Goal: Task Accomplishment & Management: Manage account settings

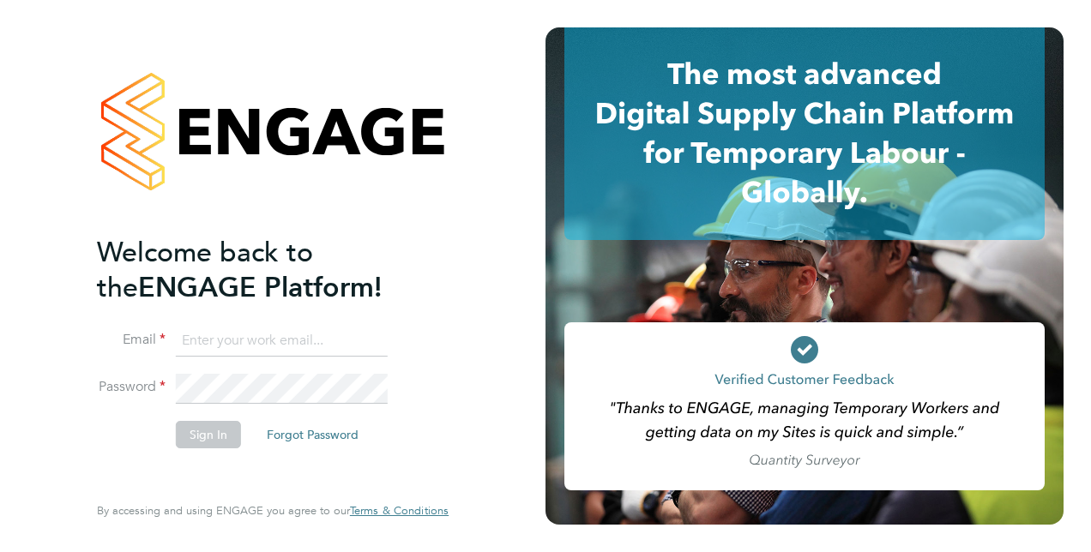
type input "[PERSON_NAME][EMAIL_ADDRESS][DOMAIN_NAME]"
click at [225, 433] on button "Sign In" at bounding box center [208, 434] width 65 height 27
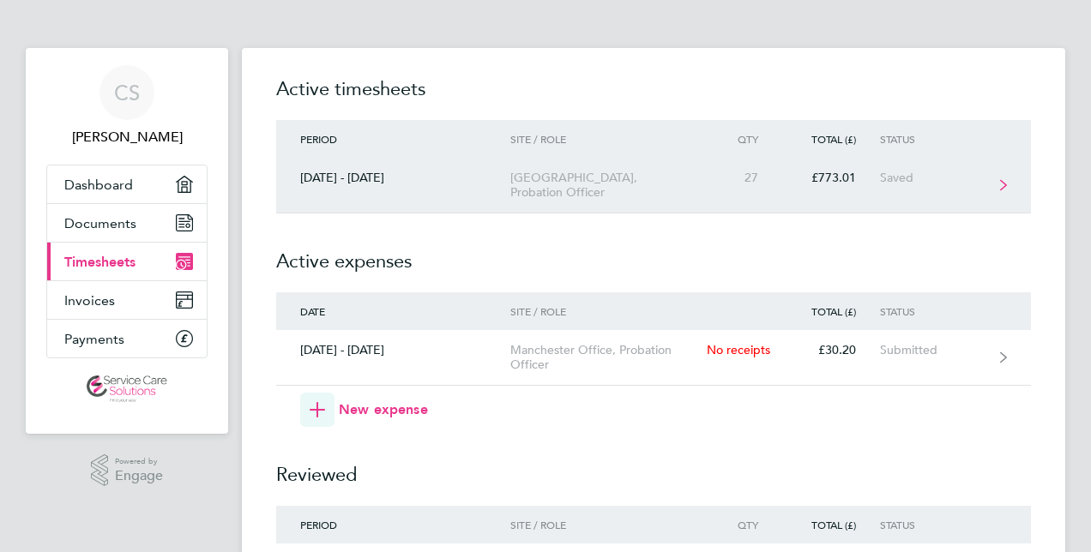
click at [940, 186] on link "[DATE] - [DATE][STREET_ADDRESS][GEOGRAPHIC_DATA], Probation Officer 27 £773.01 …" at bounding box center [653, 186] width 755 height 56
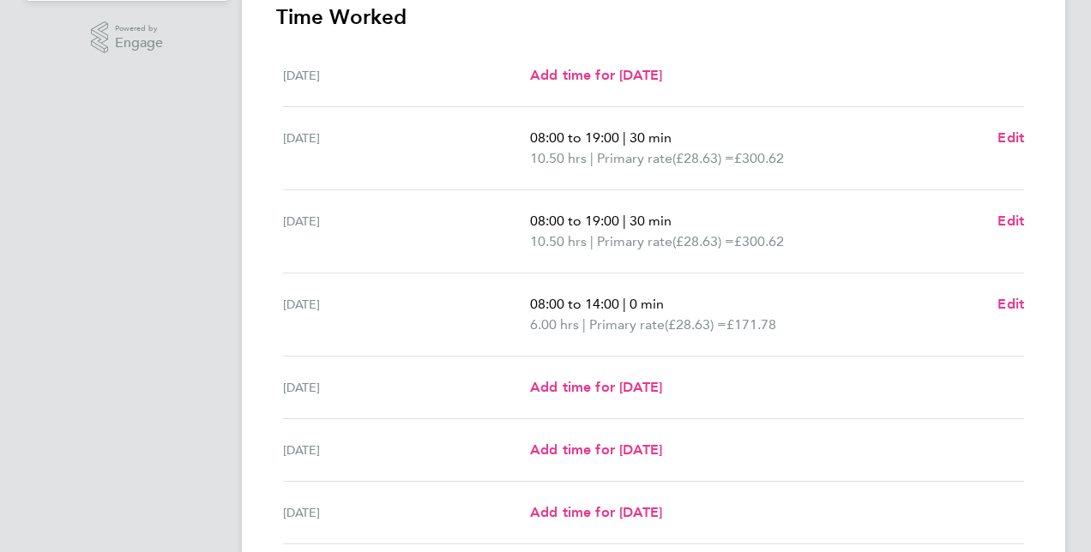
scroll to position [446, 0]
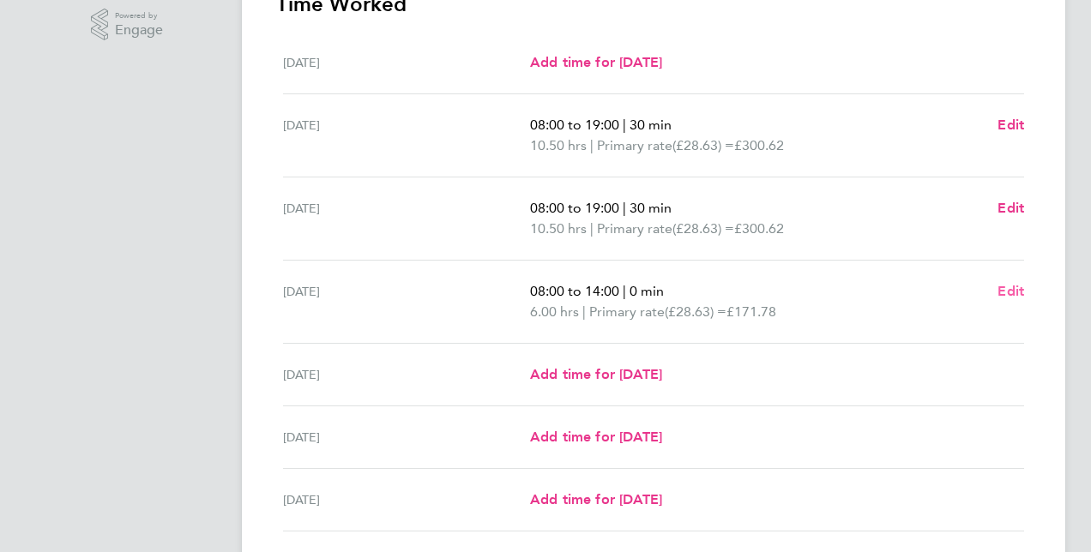
click at [1007, 286] on span "Edit" at bounding box center [1010, 291] width 27 height 16
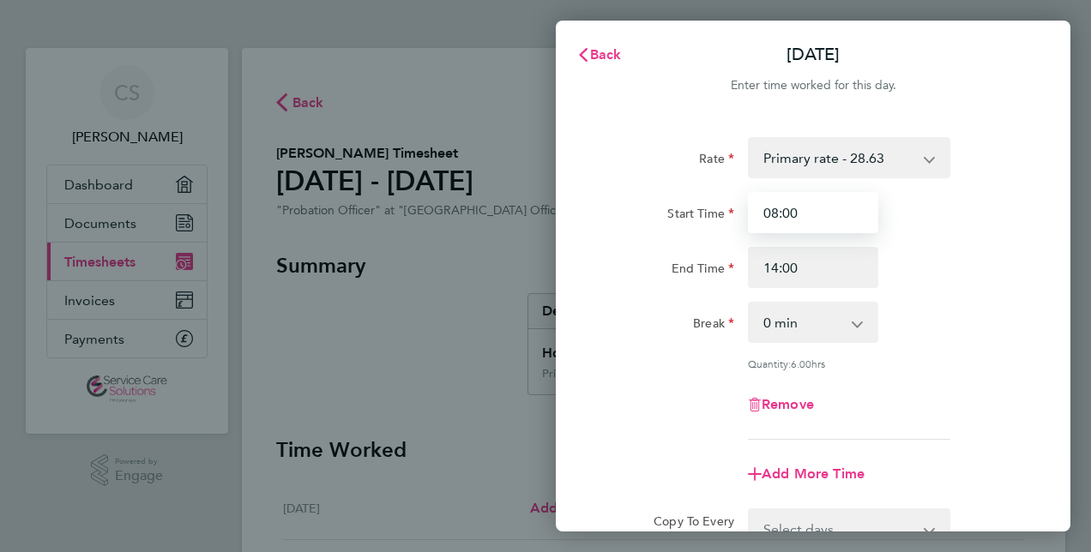
click at [796, 209] on input "08:00" at bounding box center [813, 212] width 130 height 41
type input "08:30"
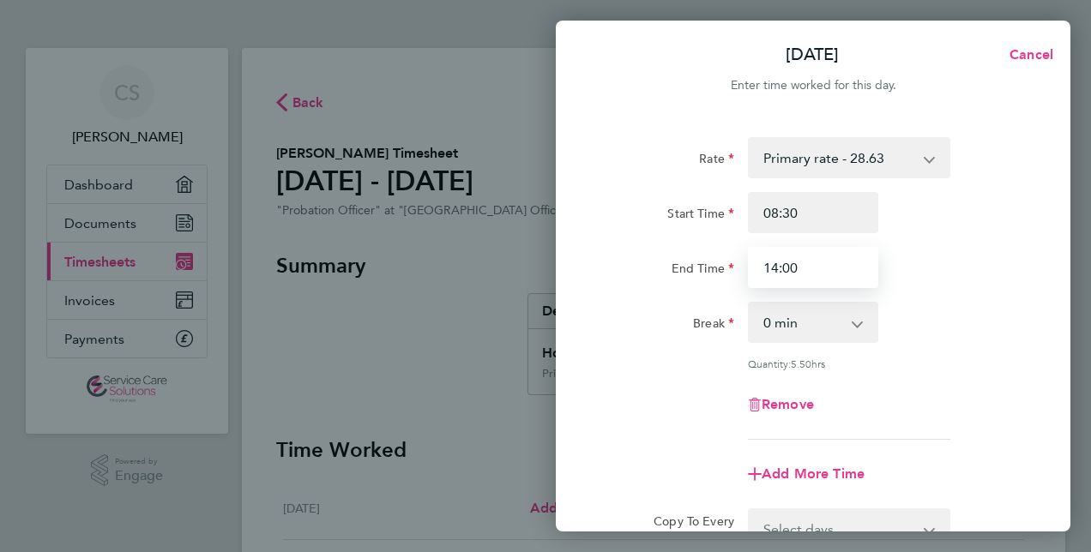
click at [809, 267] on input "14:00" at bounding box center [813, 267] width 130 height 41
type input "14:30"
click at [1006, 451] on app-timesheet-line-form-group "Rate Primary rate - 28.63 Start Time 08:30 End Time 14:30 Break 0 min 15 min 30…" at bounding box center [813, 316] width 418 height 358
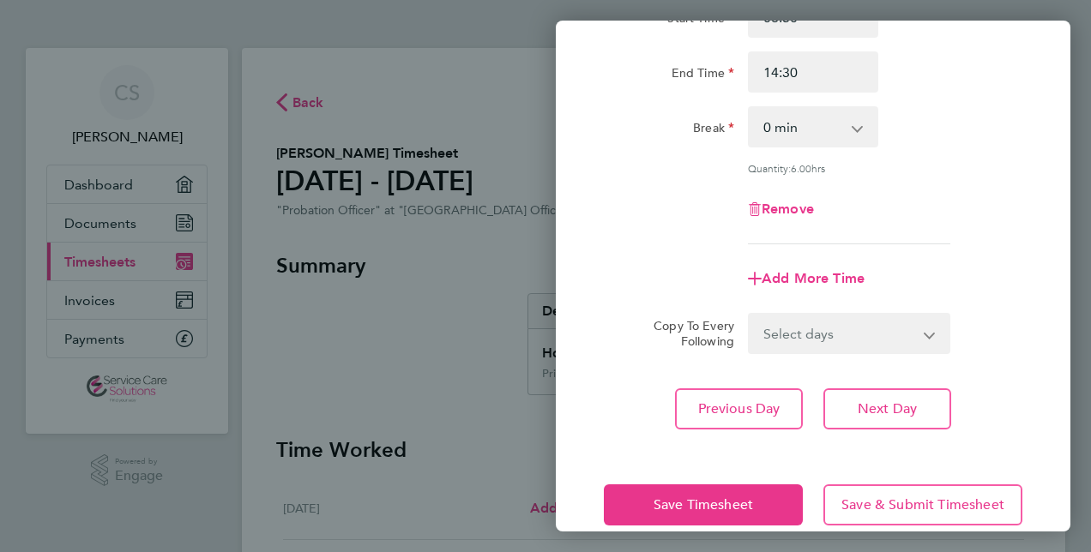
scroll to position [222, 0]
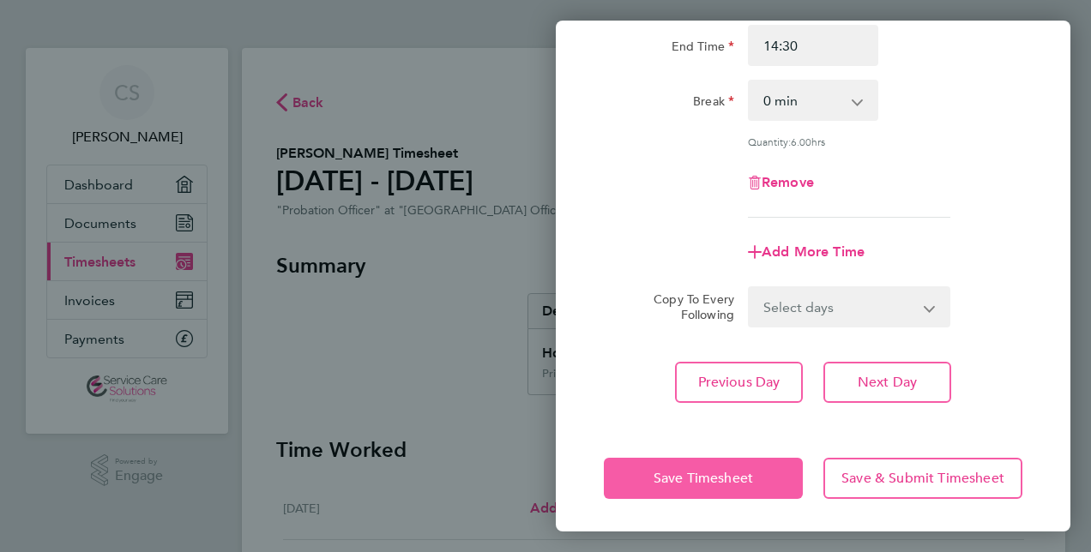
click at [700, 472] on span "Save Timesheet" at bounding box center [702, 478] width 99 height 17
